Goal: Task Accomplishment & Management: Manage account settings

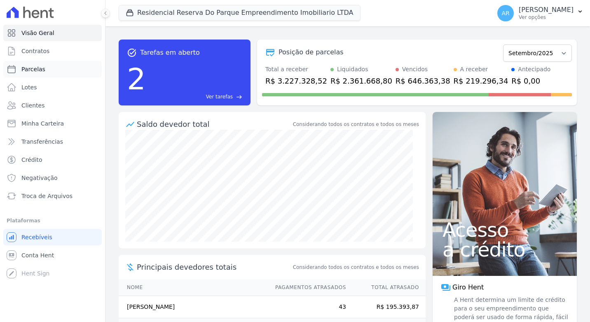
click at [47, 71] on link "Parcelas" at bounding box center [52, 69] width 98 height 16
select select
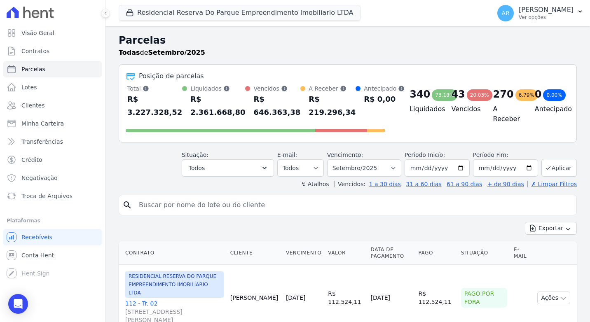
click at [183, 205] on input "search" at bounding box center [353, 205] width 439 height 16
type input "fernando ribeiro"
select select
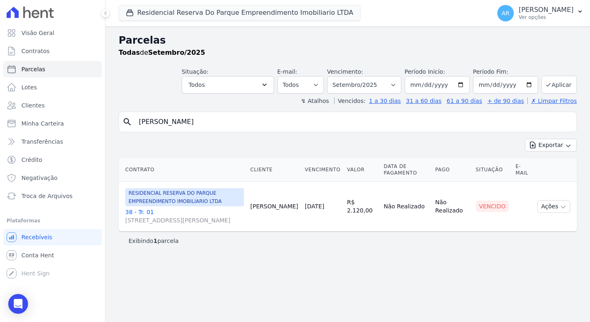
click at [134, 213] on link "38 - Tr. 01 Avenida Doutor José Bonifácio Coutinho Nogueira, 150, ANDAR 2 SALA …" at bounding box center [184, 216] width 119 height 16
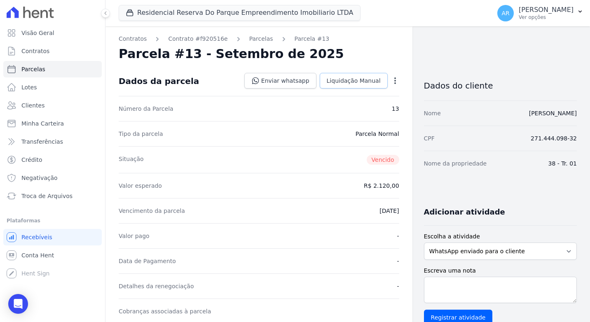
click at [330, 84] on span "Liquidação Manual" at bounding box center [354, 81] width 54 height 8
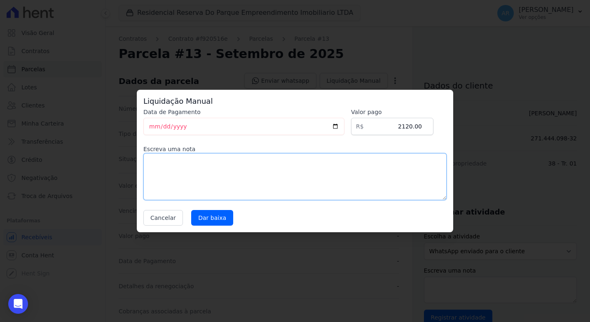
click at [223, 154] on textarea at bounding box center [294, 176] width 303 height 47
type textarea "ALTERAÇÃO DE DADOS"
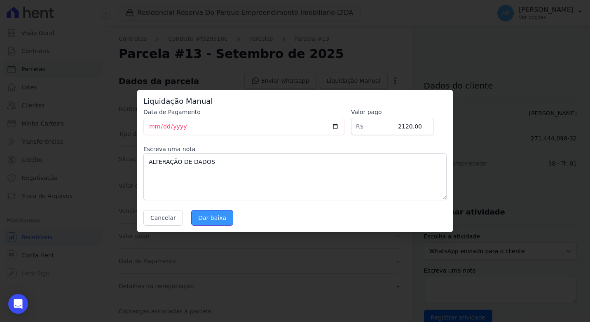
click at [205, 220] on input "Dar baixa" at bounding box center [212, 218] width 42 height 16
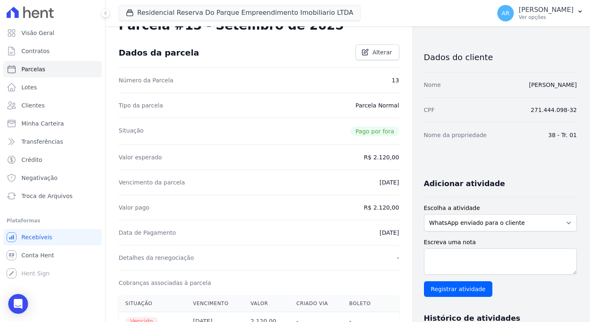
scroll to position [41, 0]
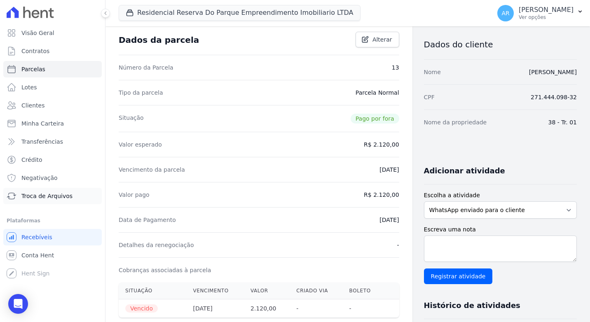
click at [42, 191] on link "Troca de Arquivos" at bounding box center [52, 196] width 98 height 16
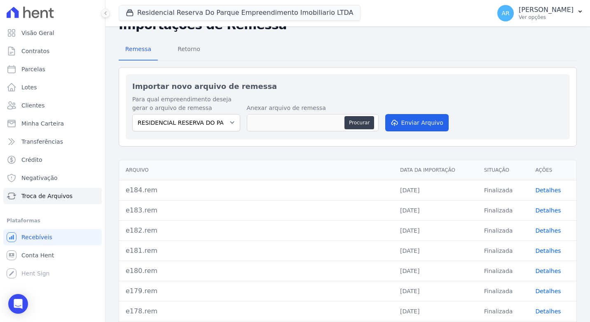
scroll to position [41, 0]
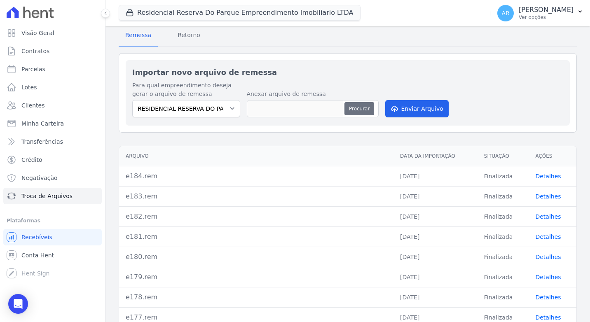
click at [357, 108] on button "Procurar" at bounding box center [359, 108] width 30 height 13
type input "e185.rem"
click at [412, 110] on button "Enviar Arquivo" at bounding box center [416, 108] width 63 height 17
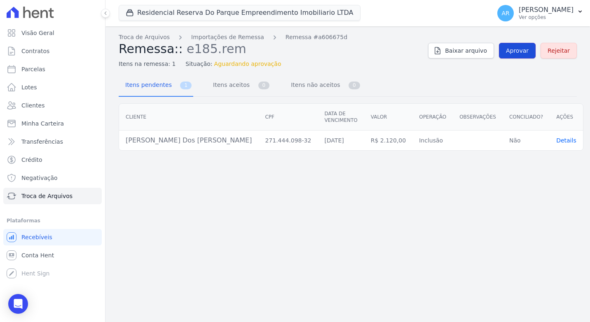
click at [533, 53] on link "Aprovar" at bounding box center [517, 51] width 37 height 16
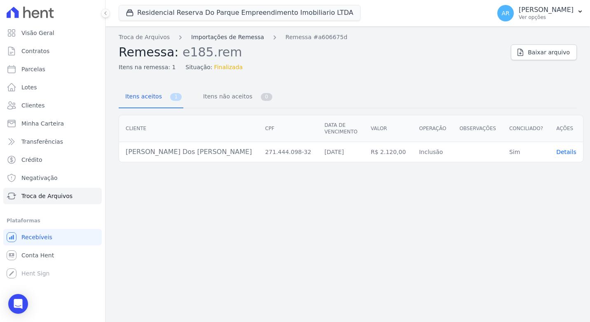
click at [230, 35] on link "Importações de Remessa" at bounding box center [227, 37] width 73 height 9
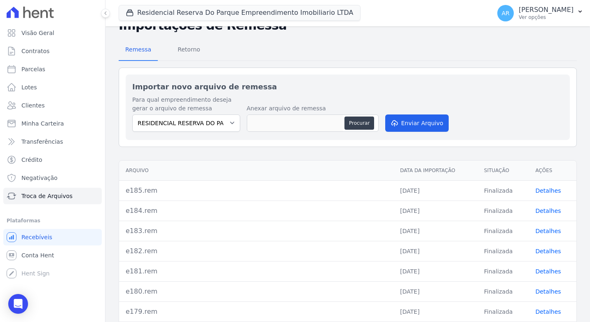
scroll to position [41, 0]
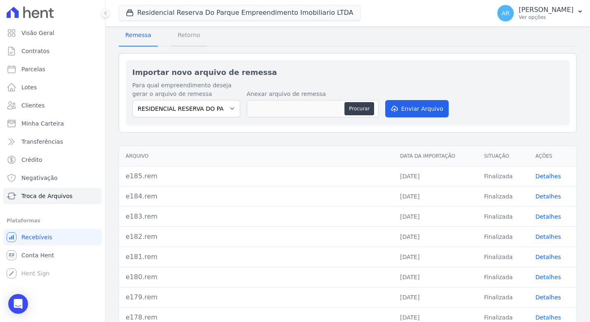
click at [185, 36] on span "Retorno" at bounding box center [189, 35] width 33 height 16
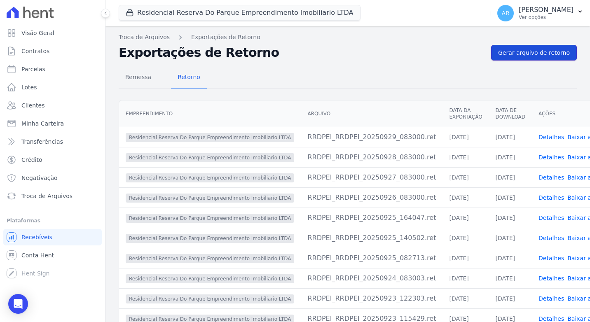
click at [502, 56] on span "Gerar arquivo de retorno" at bounding box center [534, 53] width 72 height 8
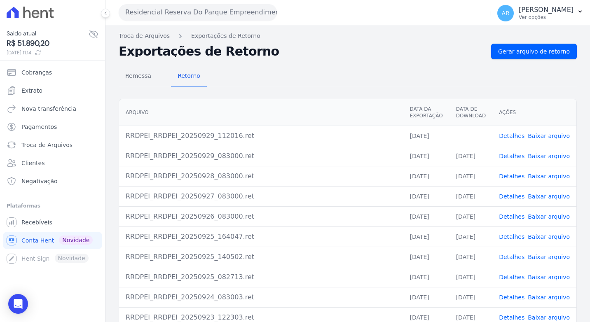
click at [547, 135] on link "Baixar arquivo" at bounding box center [549, 136] width 42 height 7
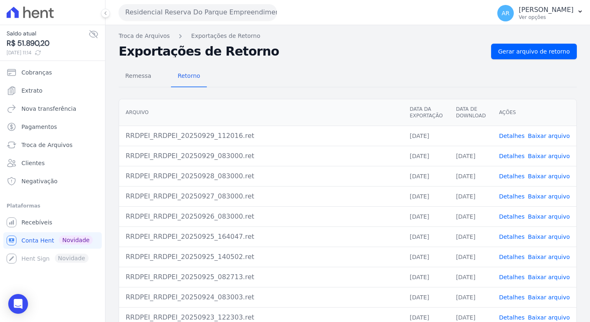
click at [547, 135] on link "Baixar arquivo" at bounding box center [549, 136] width 42 height 7
click at [341, 82] on div "Remessa Retorno" at bounding box center [348, 76] width 458 height 21
